Goal: Task Accomplishment & Management: Use online tool/utility

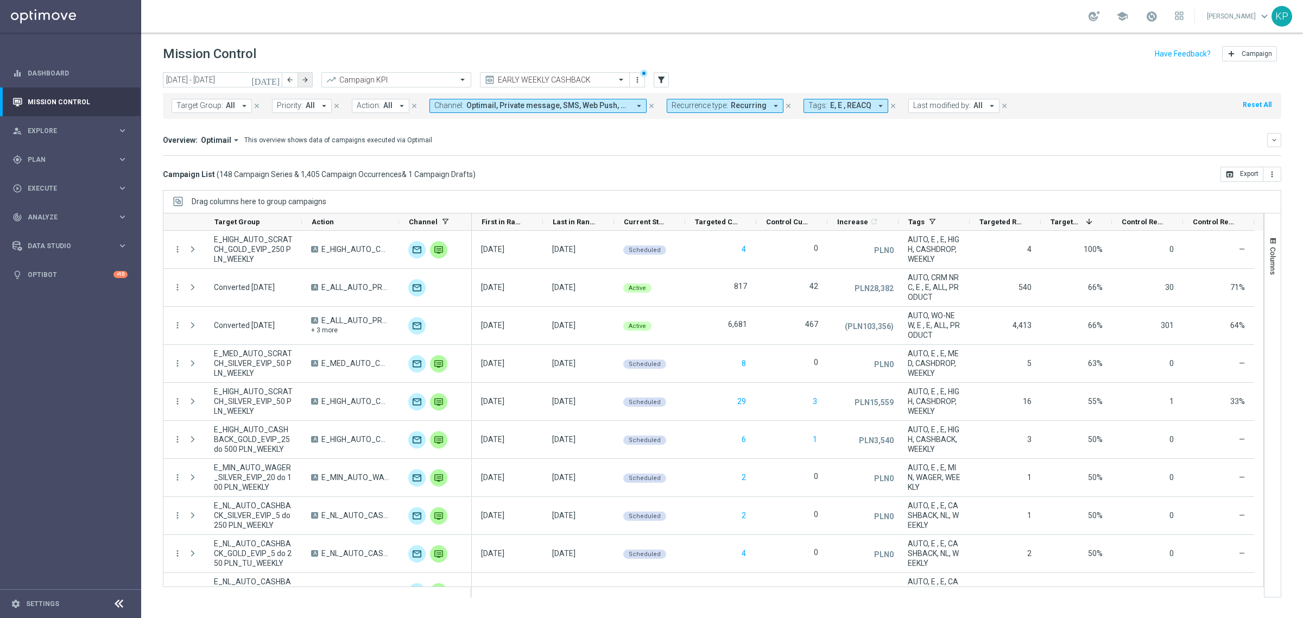
click at [302, 76] on icon "arrow_forward" at bounding box center [305, 80] width 8 height 8
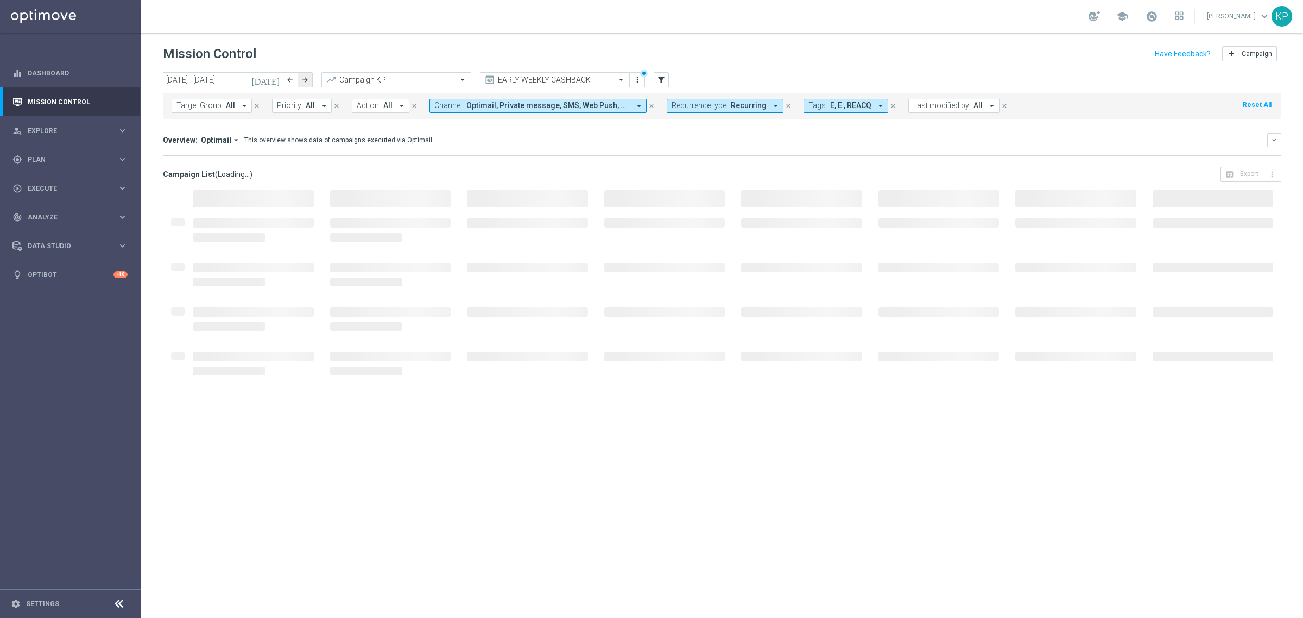
click at [302, 76] on icon "arrow_forward" at bounding box center [305, 80] width 8 height 8
type input "[DATE] - [DATE]"
click at [372, 35] on header "Mission Control add Campaign" at bounding box center [722, 53] width 1162 height 40
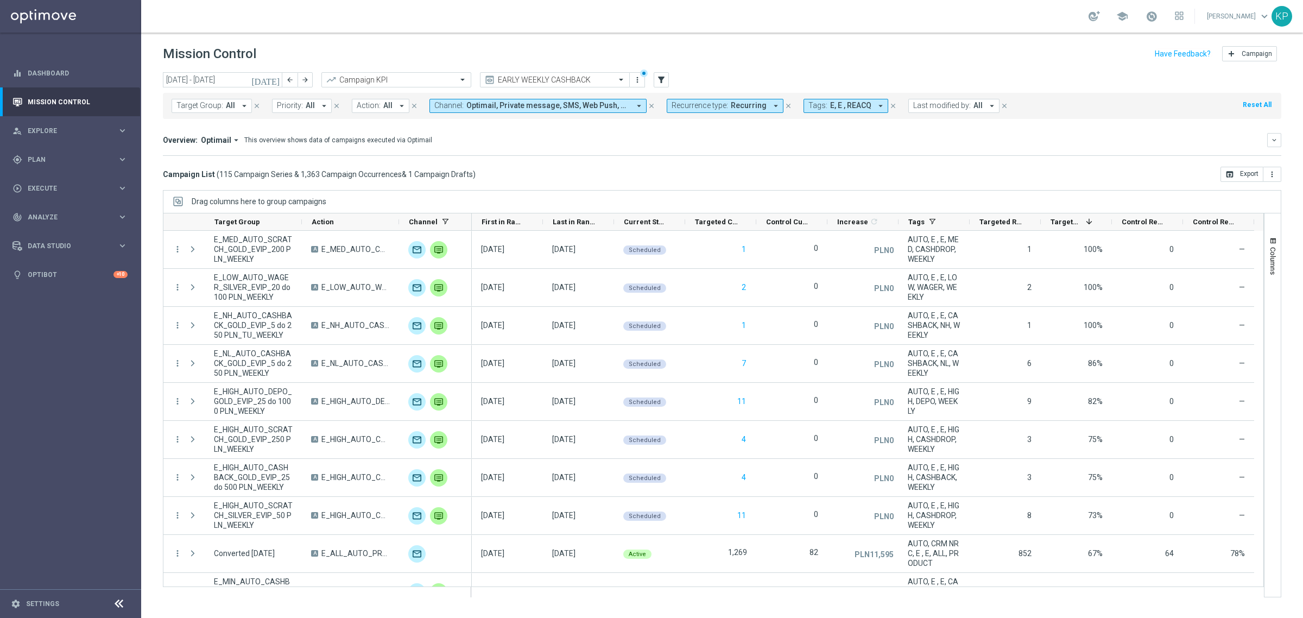
click at [426, 143] on div "Overview: Optimail arrow_drop_down This overview shows data of campaigns execut…" at bounding box center [715, 140] width 1104 height 10
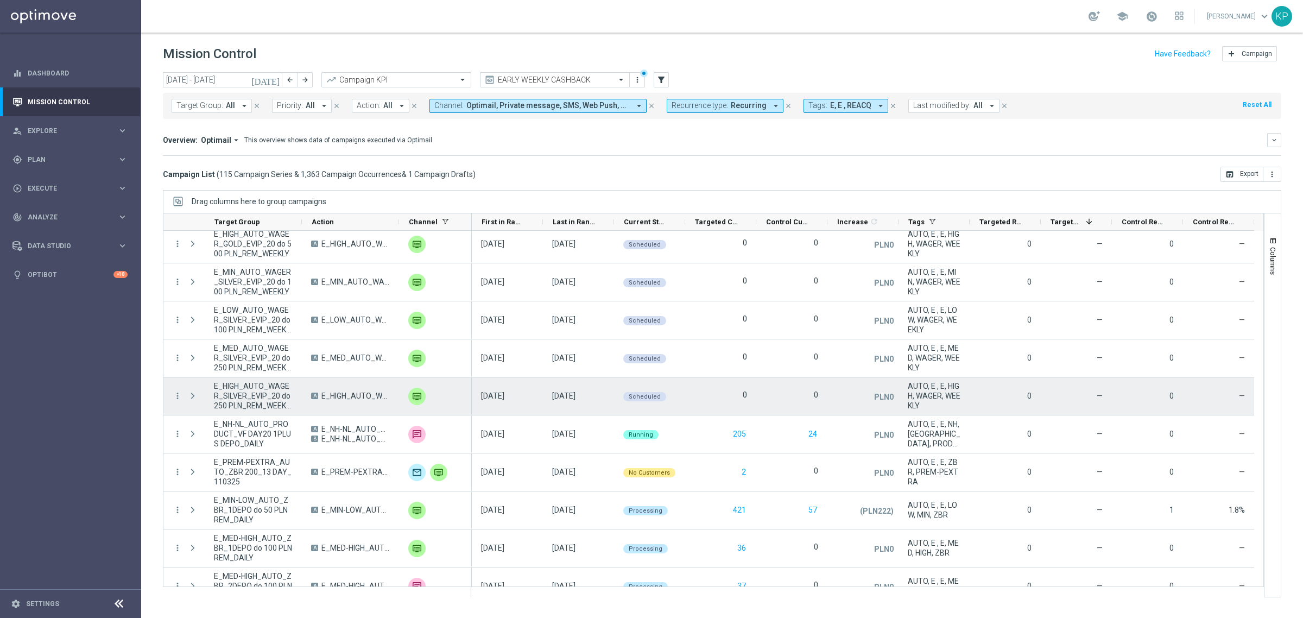
scroll to position [3868, 0]
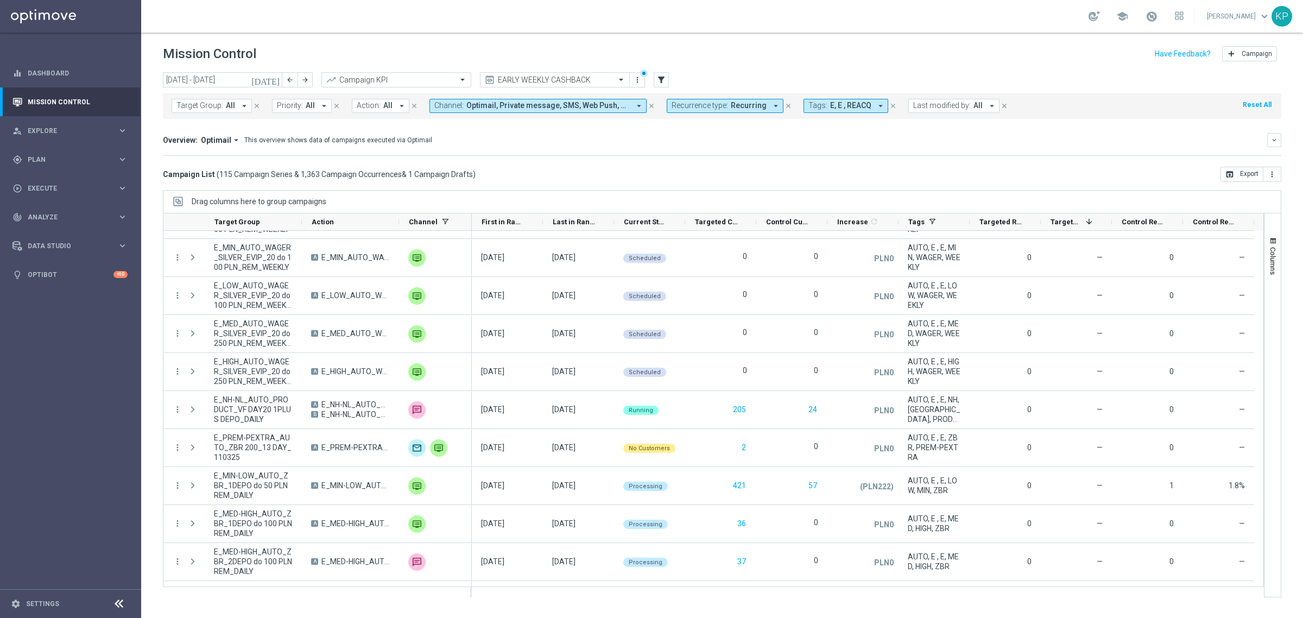
click at [723, 109] on span "Recurrence type:" at bounding box center [700, 105] width 56 height 9
click at [699, 167] on label "Non-Recurring" at bounding box center [703, 166] width 41 height 7
click at [693, 181] on label "Recurring" at bounding box center [697, 183] width 28 height 7
click at [592, 172] on div "Campaign List ( 115 Campaign Series & 1,363 Campaign Occurrences & 1 Campaign D…" at bounding box center [722, 174] width 1118 height 15
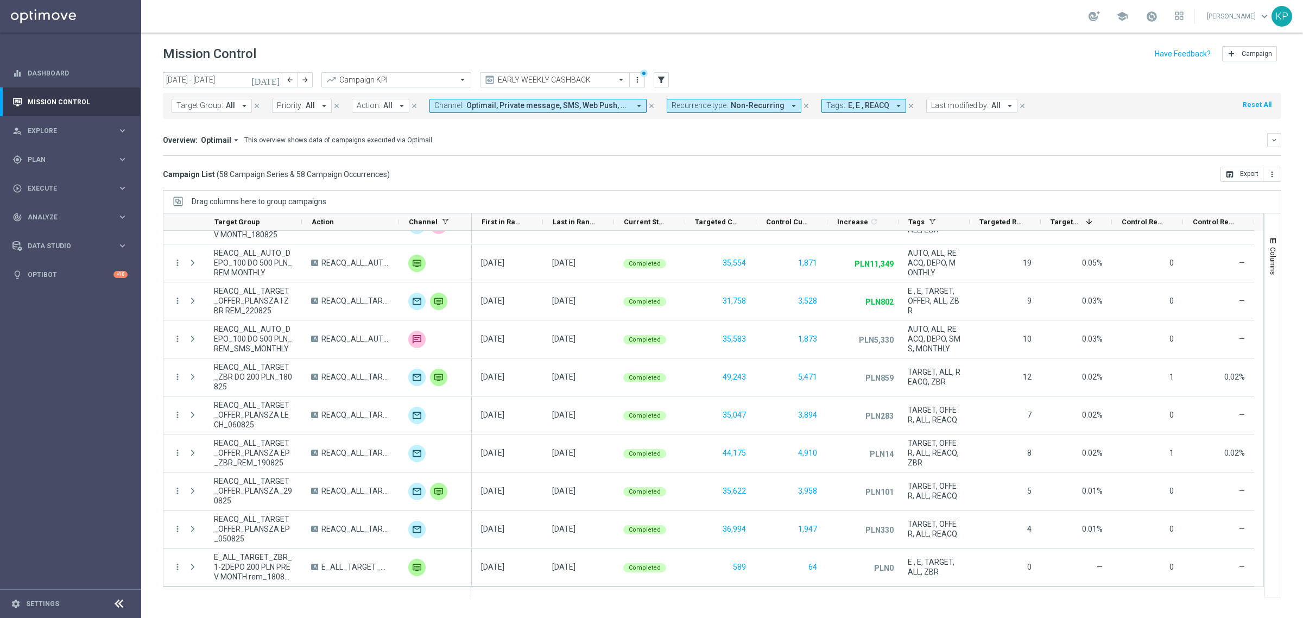
scroll to position [1849, 0]
click at [849, 110] on button "Tags: E, E , REACQ arrow_drop_down" at bounding box center [863, 106] width 85 height 14
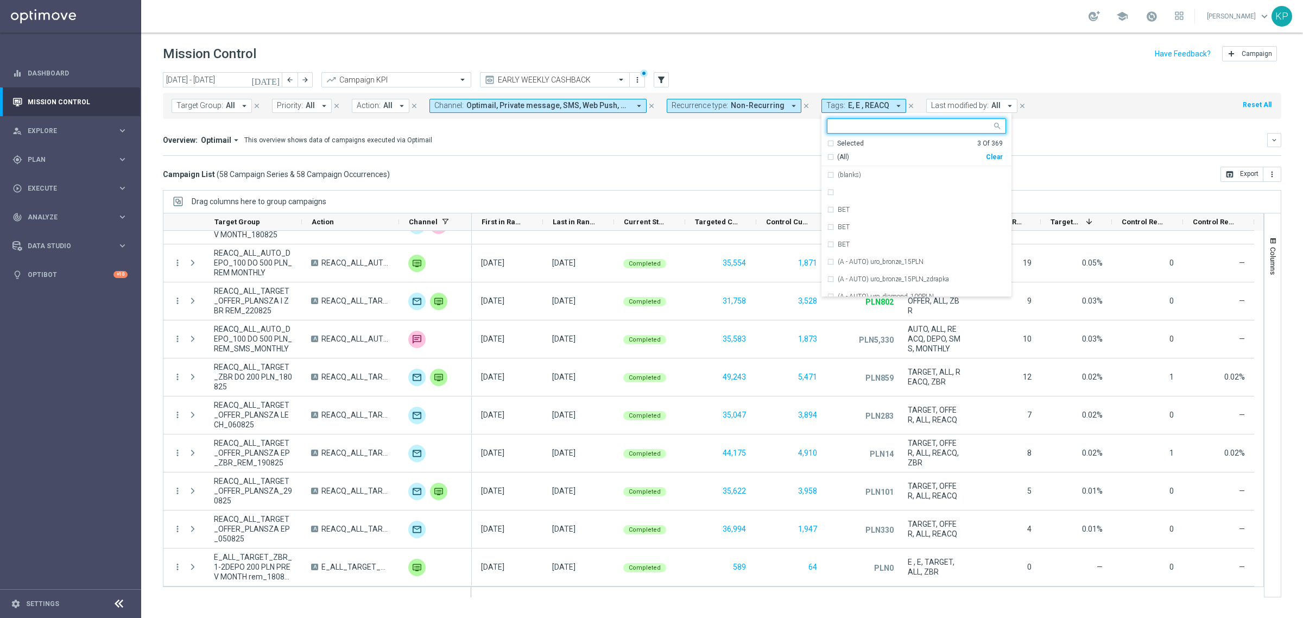
click at [827, 141] on div "Selected 3 Of 369" at bounding box center [915, 143] width 176 height 9
click at [827, 205] on div "REACQ" at bounding box center [916, 209] width 179 height 17
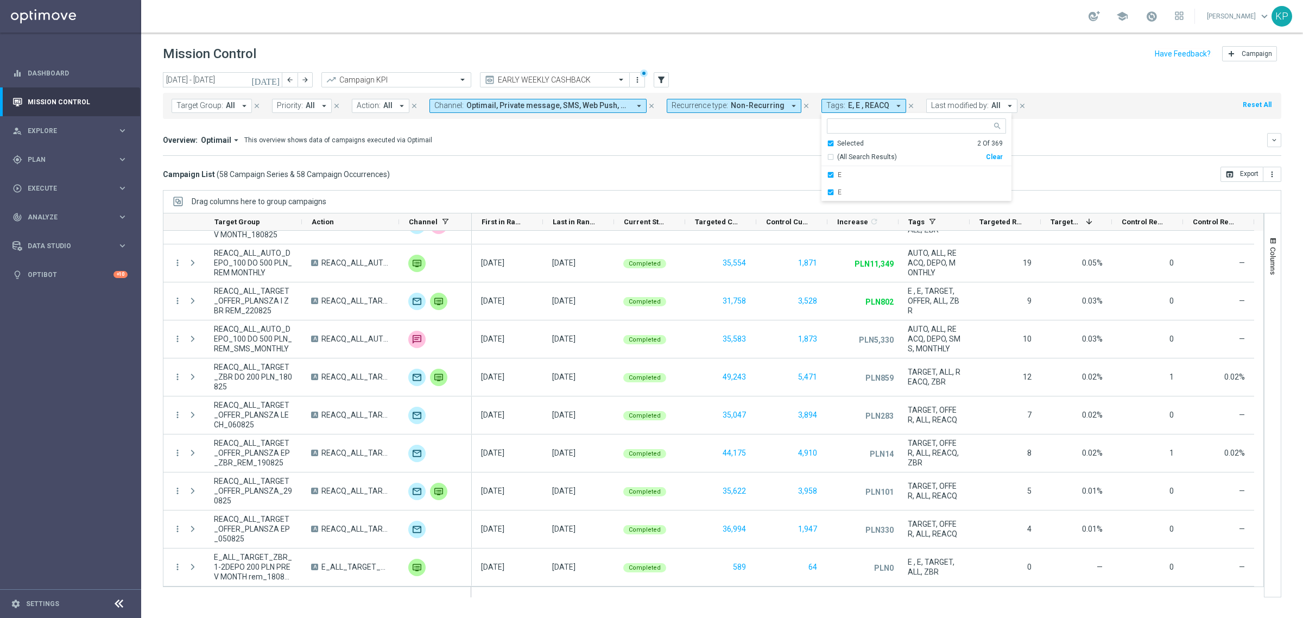
click at [744, 164] on mini-dashboard "Overview: Optimail arrow_drop_down This overview shows data of campaigns execut…" at bounding box center [722, 143] width 1118 height 48
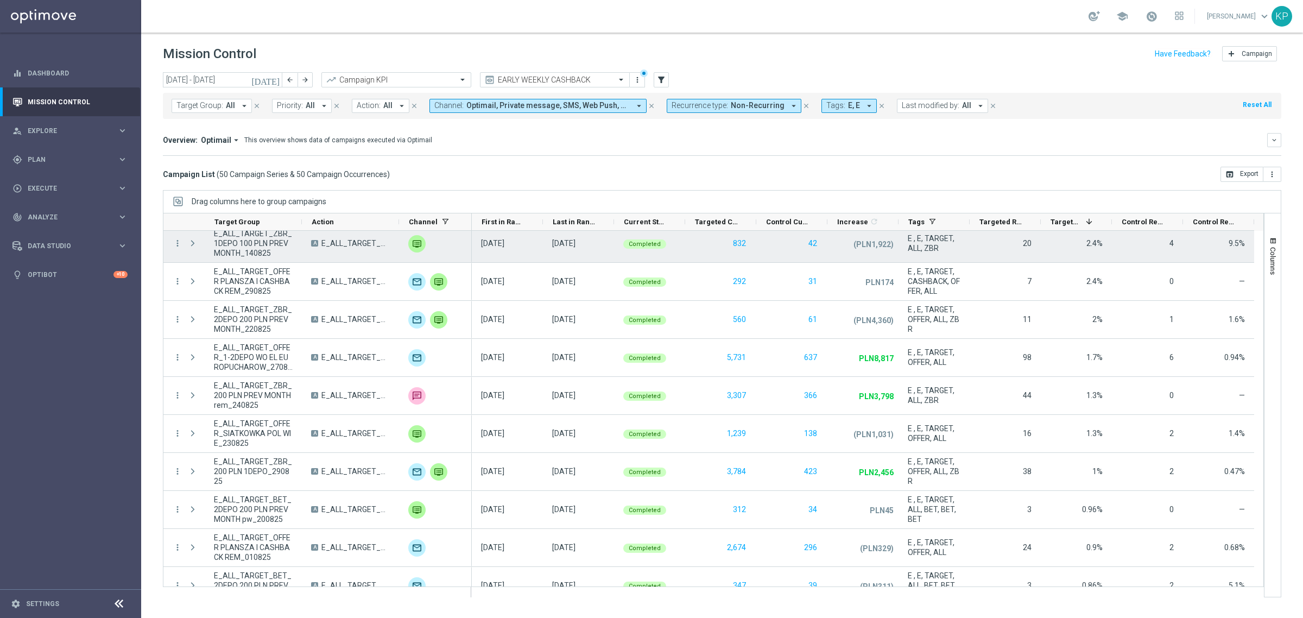
scroll to position [866, 0]
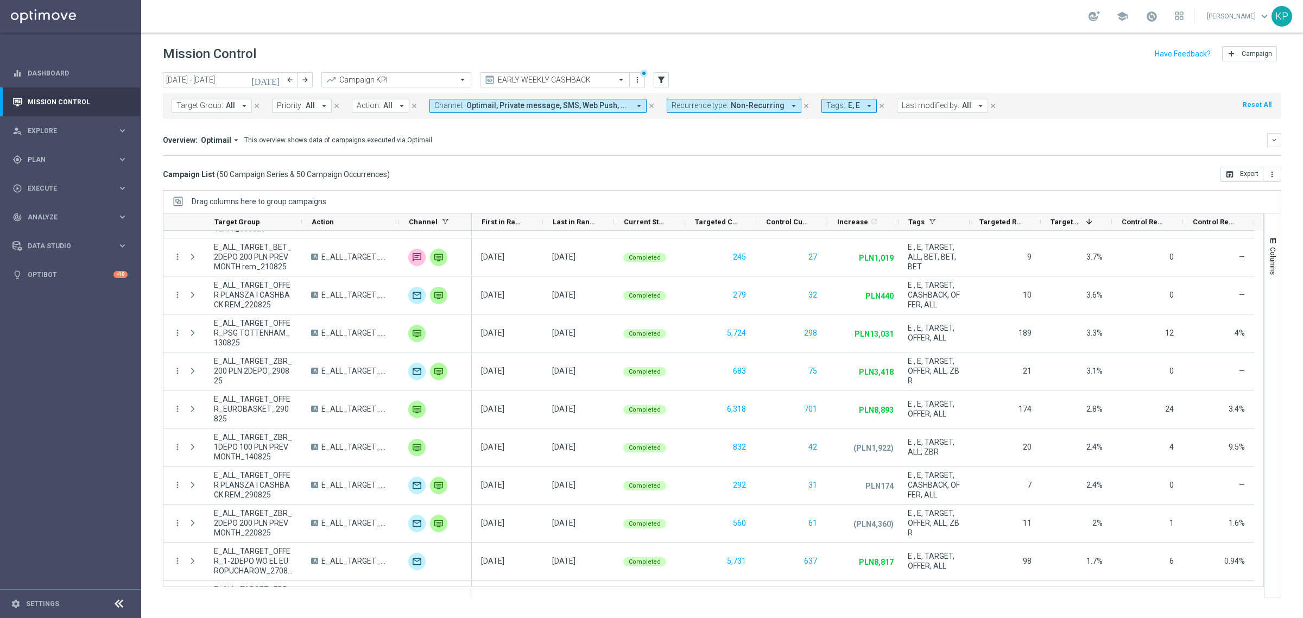
click at [235, 138] on icon "arrow_drop_down" at bounding box center [236, 140] width 10 height 10
click at [211, 159] on div "Analysis" at bounding box center [211, 156] width 65 height 15
click at [1150, 21] on span at bounding box center [1152, 16] width 12 height 12
click at [989, 53] on div "Mission Control add Campaign" at bounding box center [722, 53] width 1118 height 21
click at [1274, 137] on icon "keyboard_arrow_down" at bounding box center [1274, 140] width 8 height 8
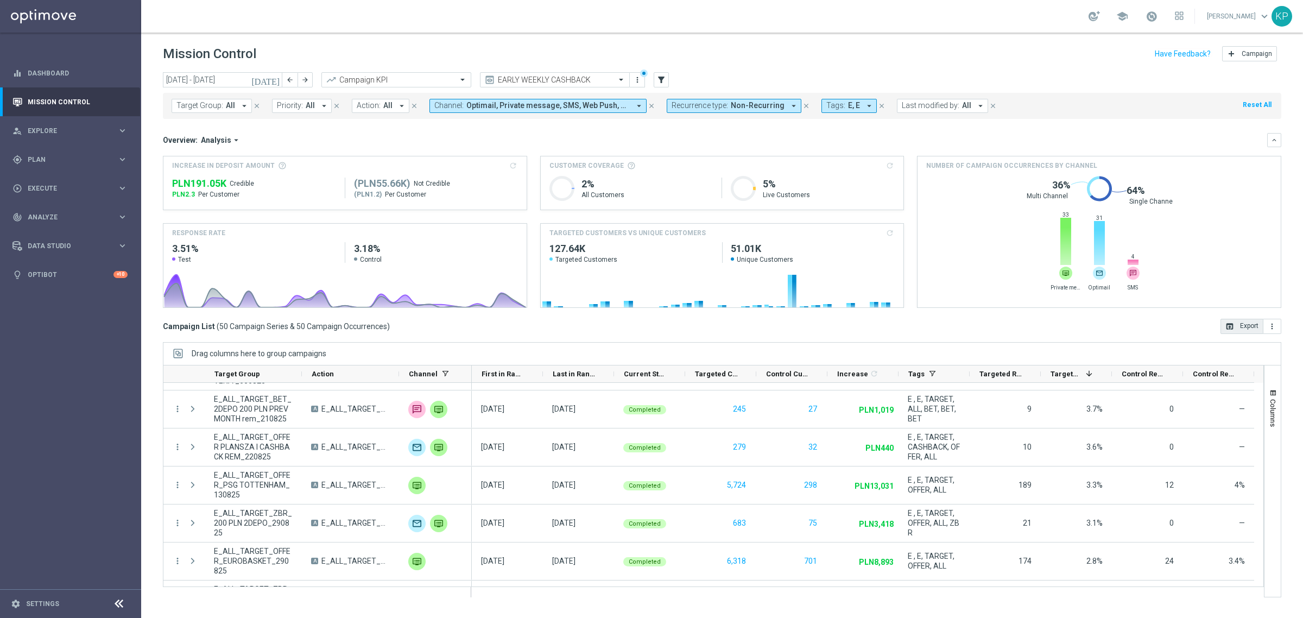
click at [1239, 324] on button "open_in_browser Export" at bounding box center [1241, 326] width 43 height 15
click at [568, 128] on mini-dashboard "Overview: Analysis arrow_drop_down keyboard_arrow_down Increase In Deposit Amou…" at bounding box center [722, 219] width 1118 height 200
click at [712, 104] on span "Recurrence type:" at bounding box center [700, 105] width 56 height 9
click at [689, 180] on label "Recurring" at bounding box center [697, 183] width 28 height 7
click at [689, 169] on div "Non-Recurring" at bounding box center [711, 165] width 78 height 17
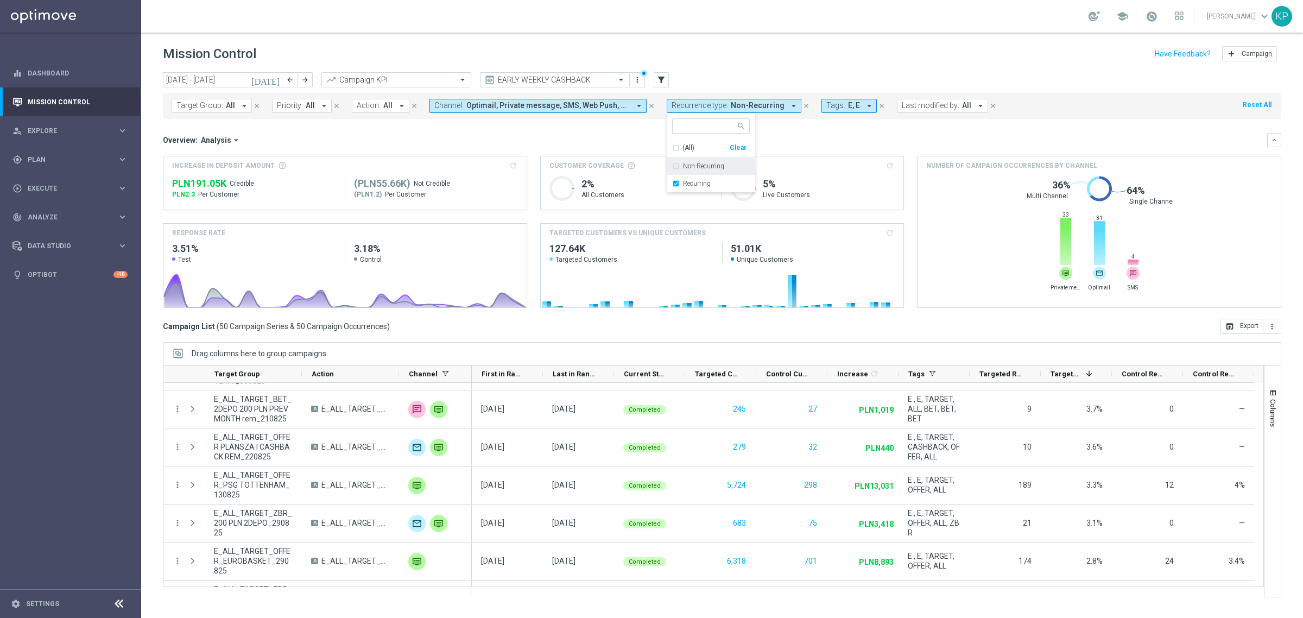
click at [597, 128] on mini-dashboard "Overview: Analysis arrow_drop_down keyboard_arrow_down Increase In Deposit Amou…" at bounding box center [722, 219] width 1118 height 200
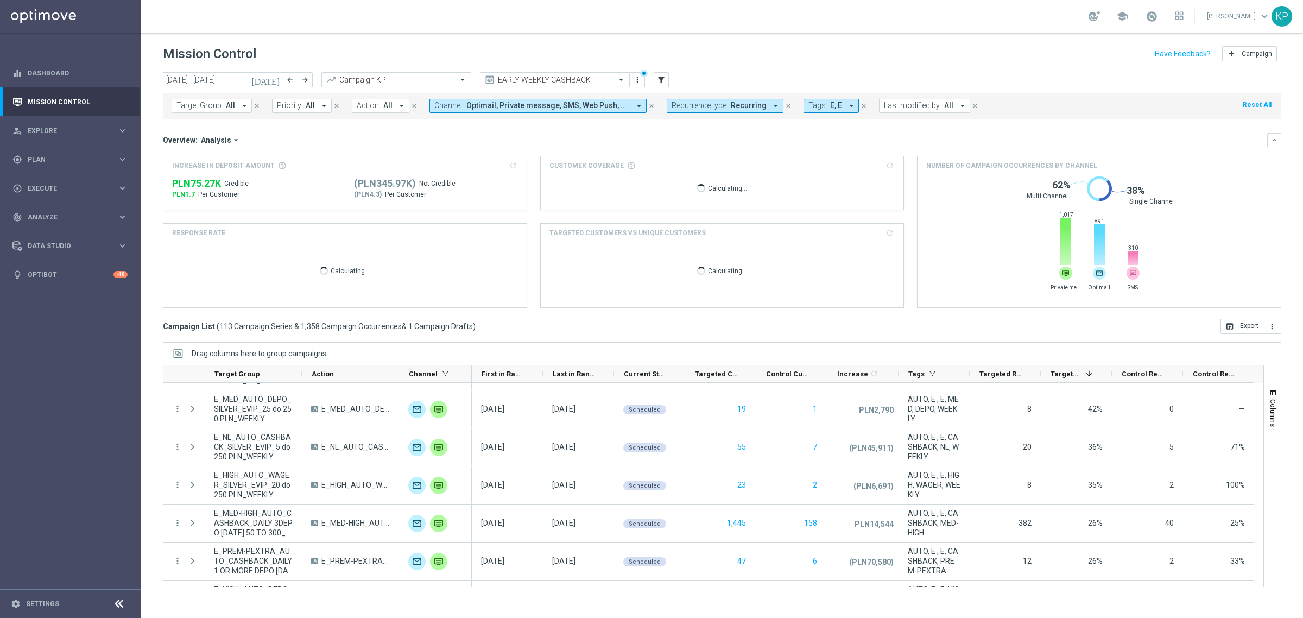
click at [597, 128] on mini-dashboard "Overview: Analysis arrow_drop_down keyboard_arrow_down Increase In Deposit Amou…" at bounding box center [722, 219] width 1118 height 200
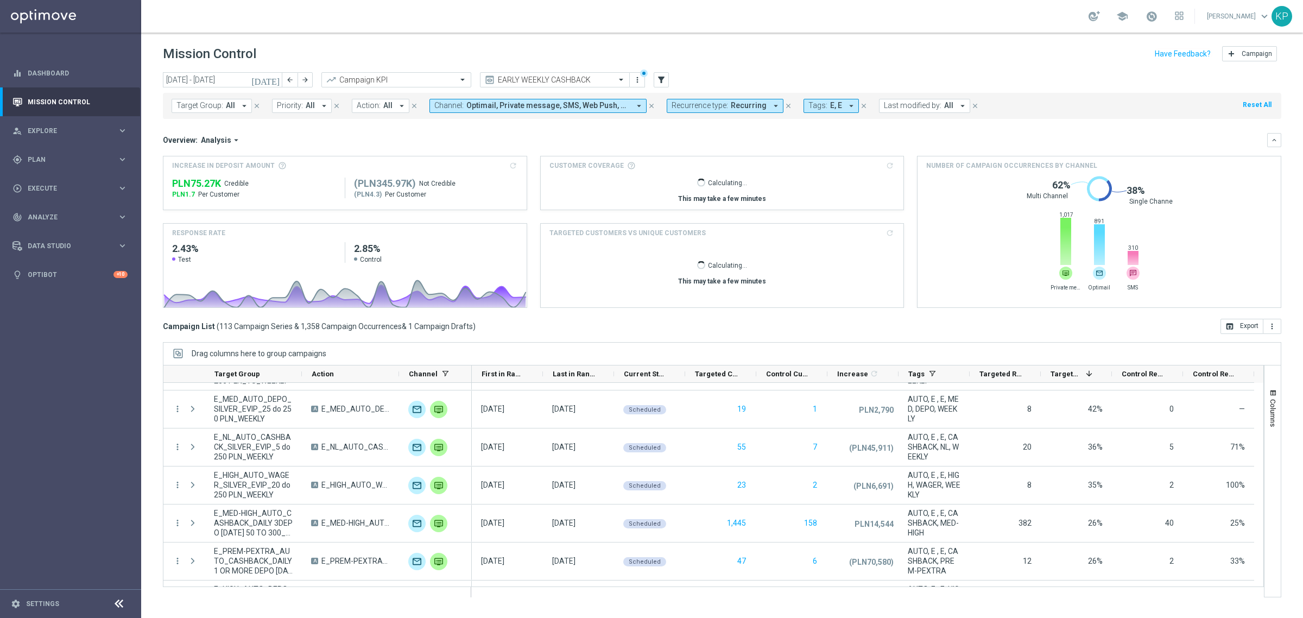
click at [416, 142] on div "Overview: Analysis arrow_drop_down" at bounding box center [715, 140] width 1104 height 10
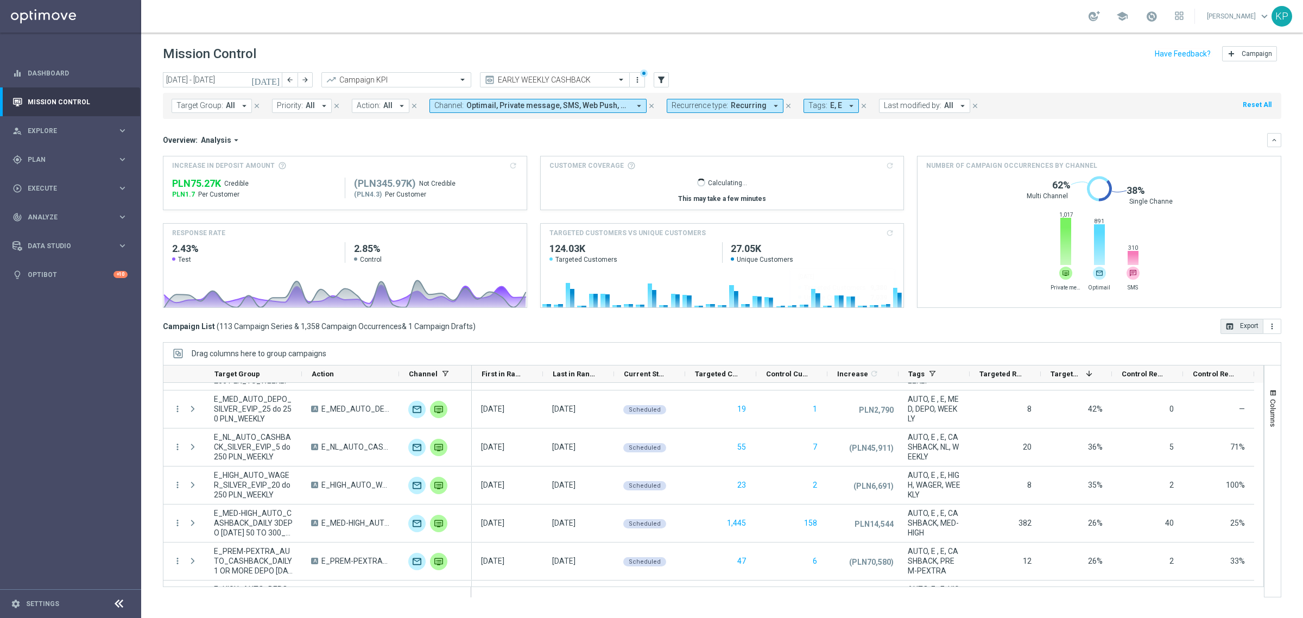
click at [1242, 323] on button "open_in_browser Export" at bounding box center [1241, 326] width 43 height 15
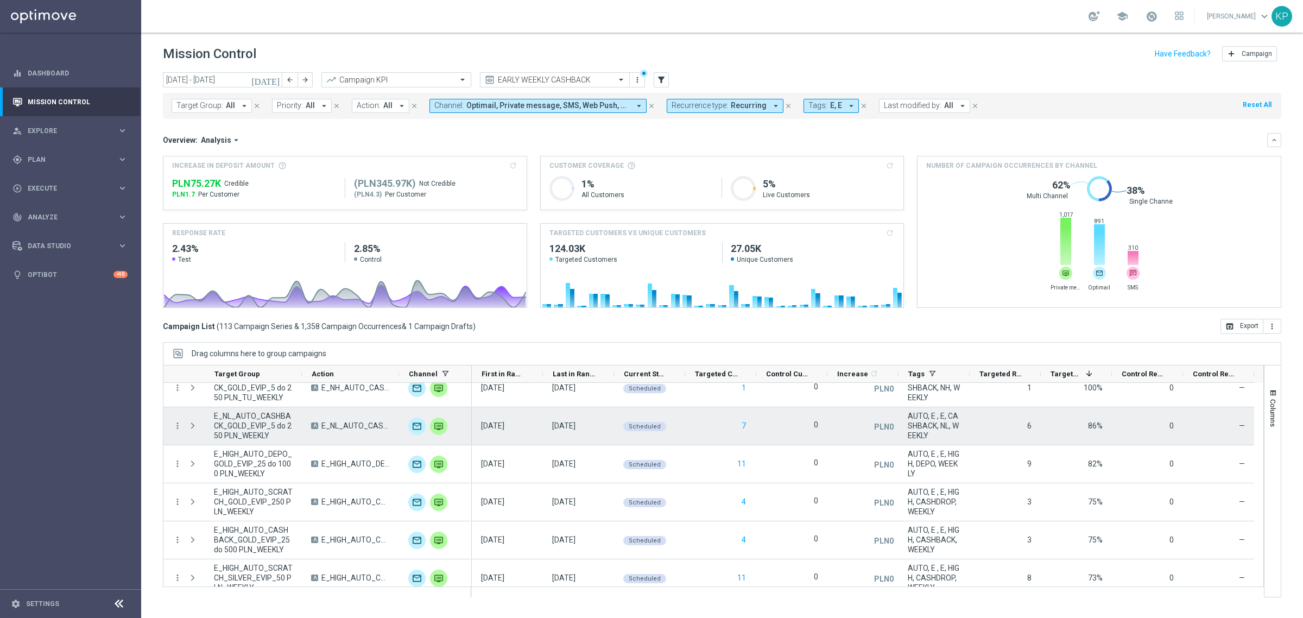
scroll to position [0, 0]
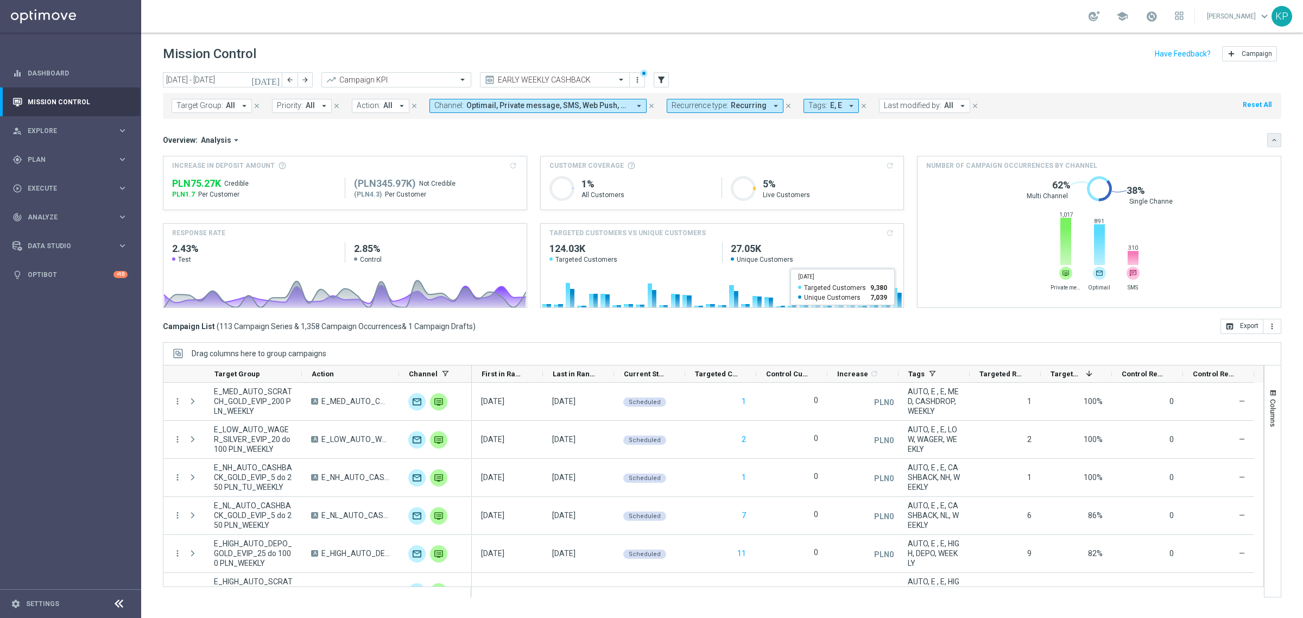
click at [1268, 140] on button "keyboard_arrow_down" at bounding box center [1274, 140] width 14 height 14
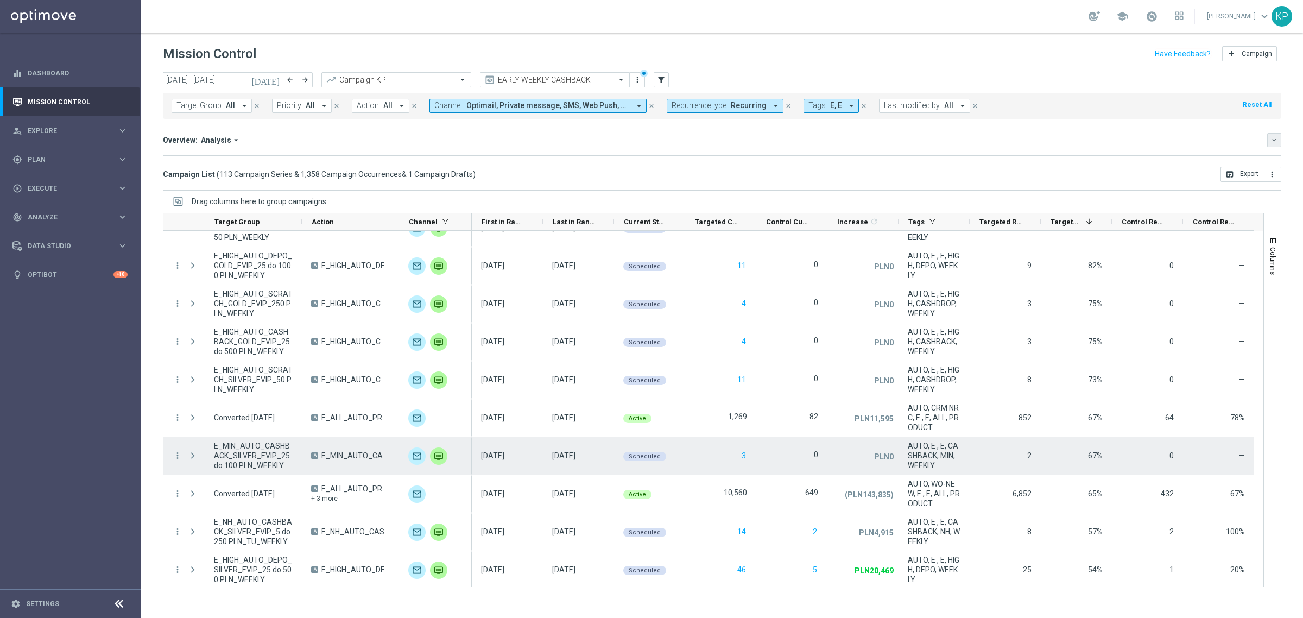
scroll to position [204, 0]
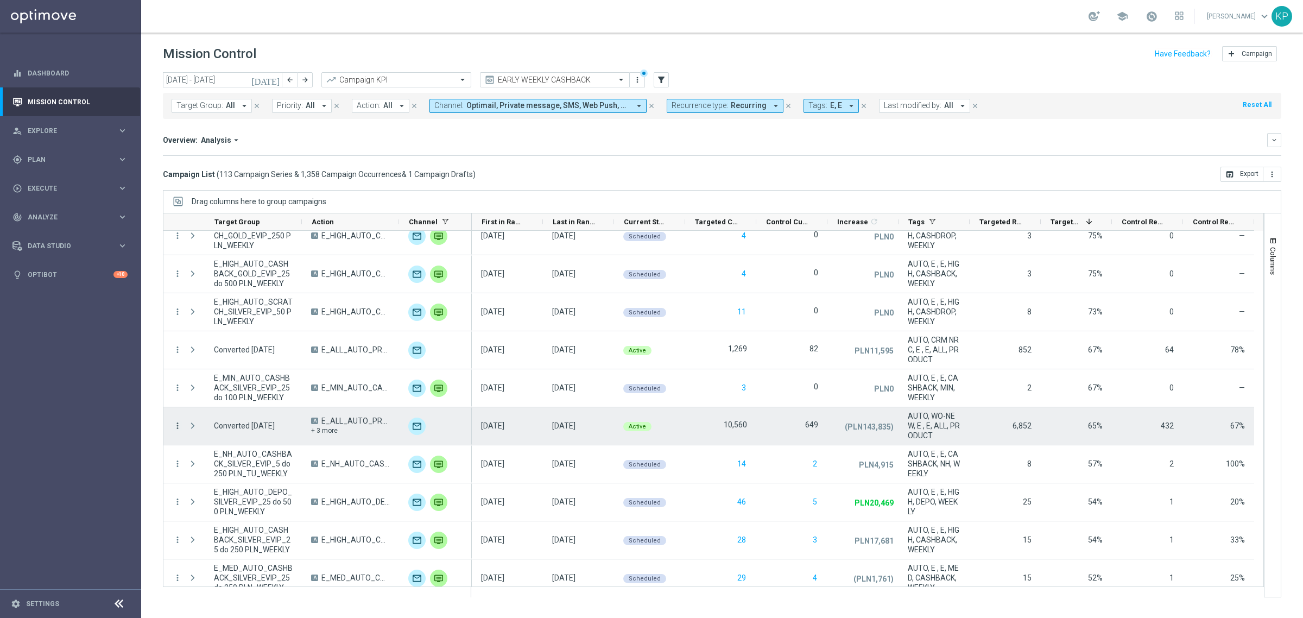
click at [177, 422] on icon "more_vert" at bounding box center [178, 426] width 10 height 10
click at [258, 445] on div "Campaign Metrics" at bounding box center [249, 449] width 101 height 8
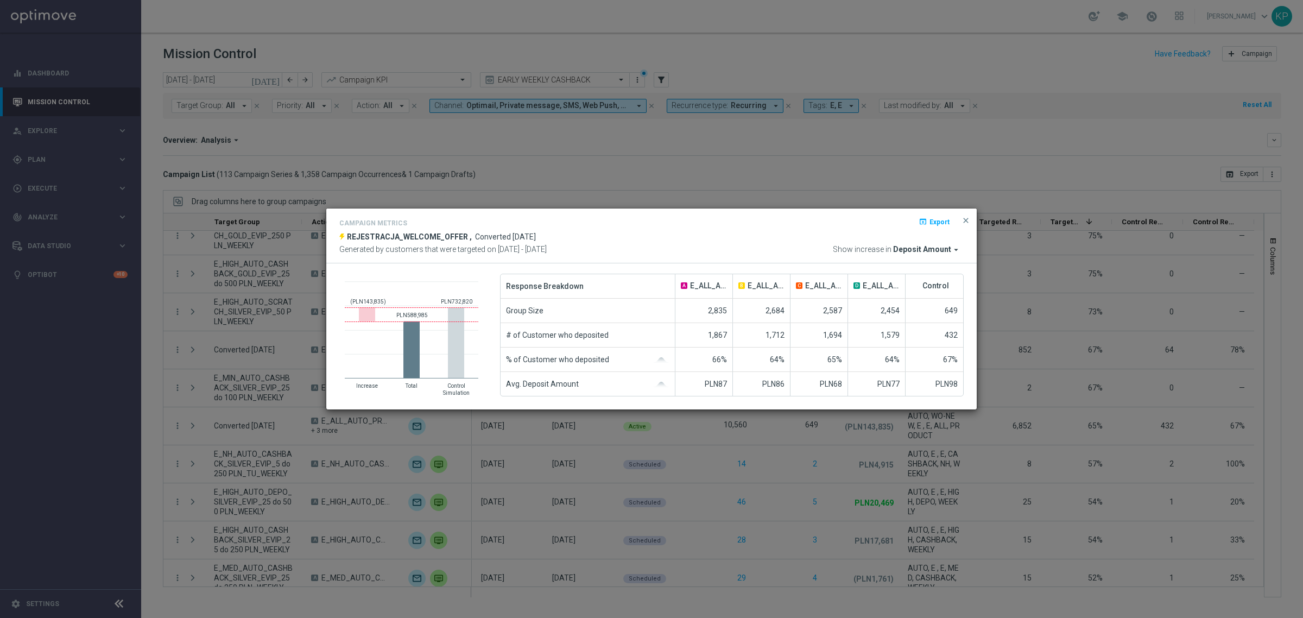
click at [717, 238] on div "Campaign Metrics open_in_browser Export REJESTRACJA_WELCOME_OFFER , Converted […" at bounding box center [651, 236] width 624 height 38
click at [800, 230] on div "Campaign Metrics open_in_browser Export" at bounding box center [651, 225] width 624 height 16
click at [971, 213] on div "Campaign Metrics open_in_browser Export REJESTRACJA_WELCOME_OFFER , Converted […" at bounding box center [651, 235] width 650 height 55
click at [968, 216] on span "close" at bounding box center [965, 220] width 9 height 9
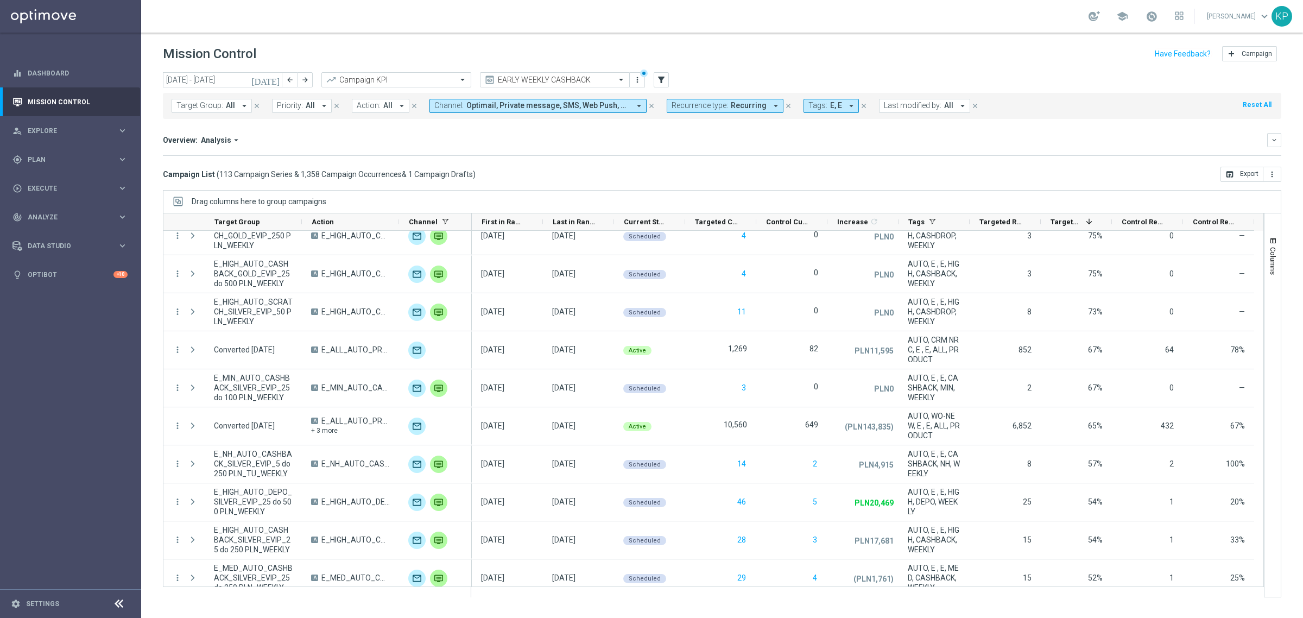
click at [902, 149] on div "Overview: Analysis arrow_drop_down keyboard_arrow_down Increase In Deposit Amou…" at bounding box center [722, 144] width 1118 height 23
